Goal: Information Seeking & Learning: Learn about a topic

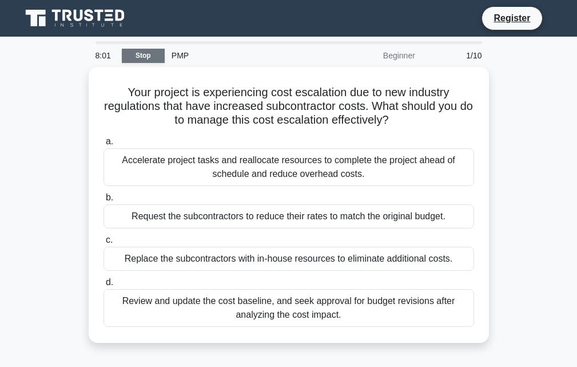
click at [137, 57] on link "Stop" at bounding box center [143, 56] width 43 height 14
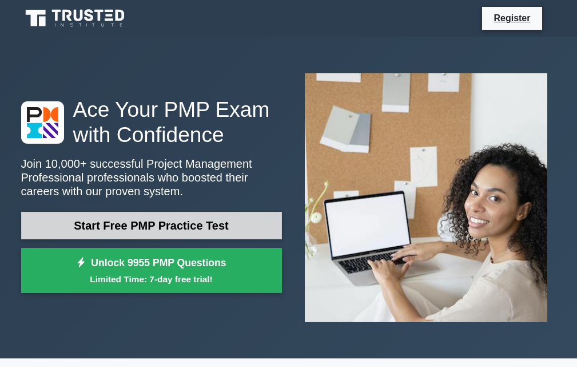
click at [154, 230] on link "Start Free PMP Practice Test" at bounding box center [151, 225] width 261 height 27
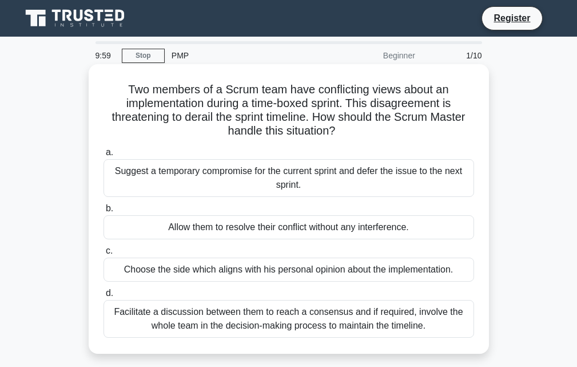
click at [186, 186] on div "Suggest a temporary compromise for the current sprint and defer the issue to th…" at bounding box center [289, 178] width 371 height 38
click at [104, 156] on input "a. Suggest a temporary compromise for the current sprint and defer the issue to…" at bounding box center [104, 152] width 0 height 7
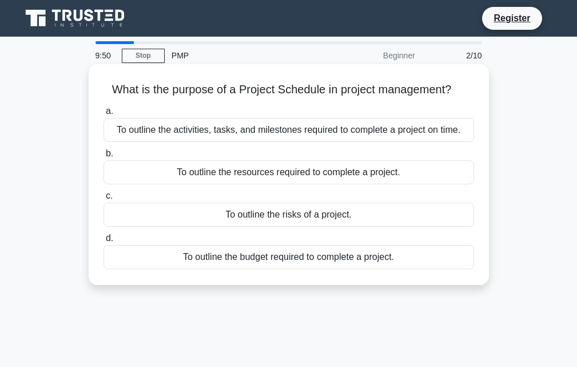
click at [134, 126] on div "To outline the activities, tasks, and milestones required to complete a project…" at bounding box center [289, 130] width 371 height 24
click at [104, 115] on input "a. To outline the activities, tasks, and milestones required to complete a proj…" at bounding box center [104, 111] width 0 height 7
